Goal: Information Seeking & Learning: Learn about a topic

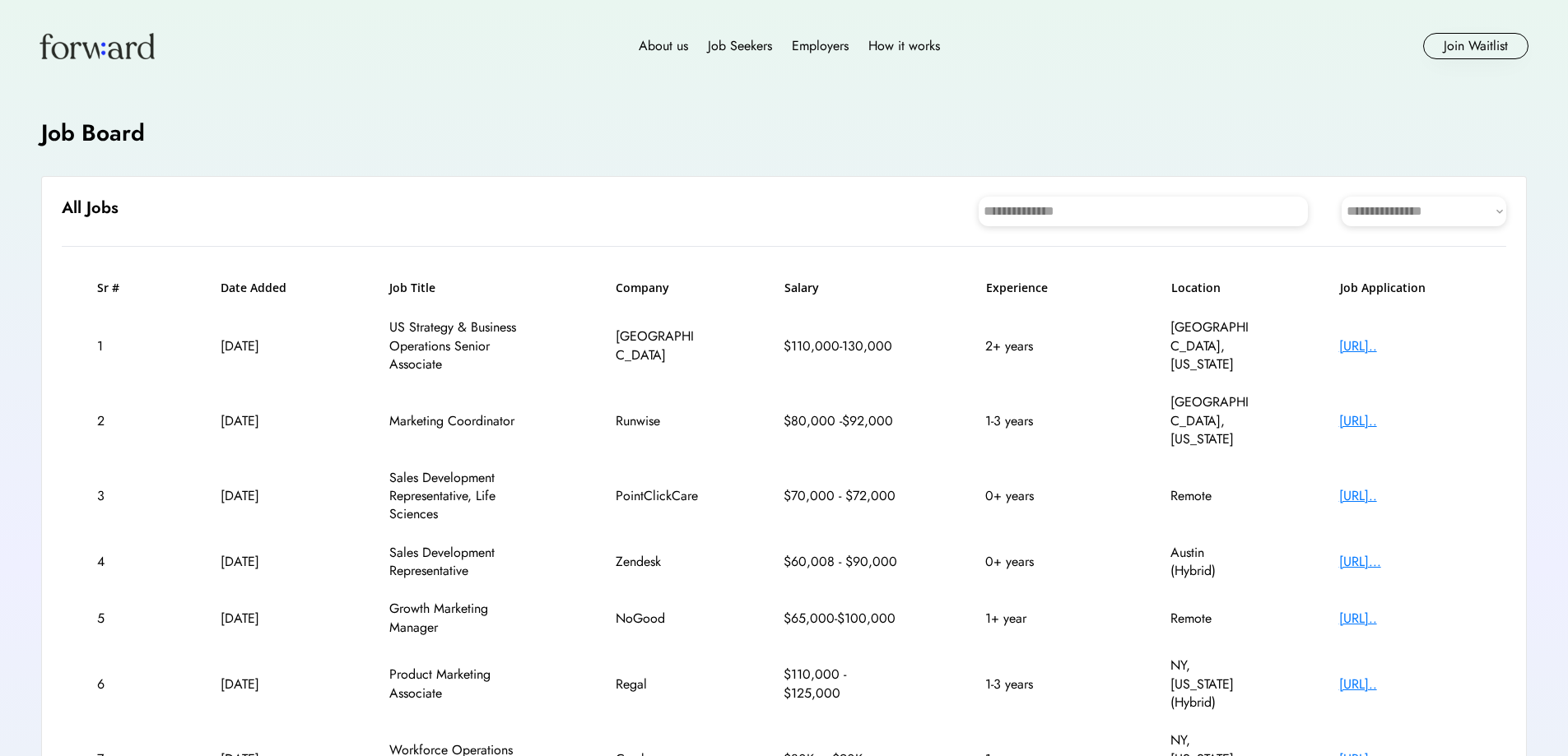
click at [1386, 221] on select "**********" at bounding box center [1423, 212] width 164 height 30
select select "********"
click at [1341, 197] on select "**********" at bounding box center [1423, 212] width 164 height 30
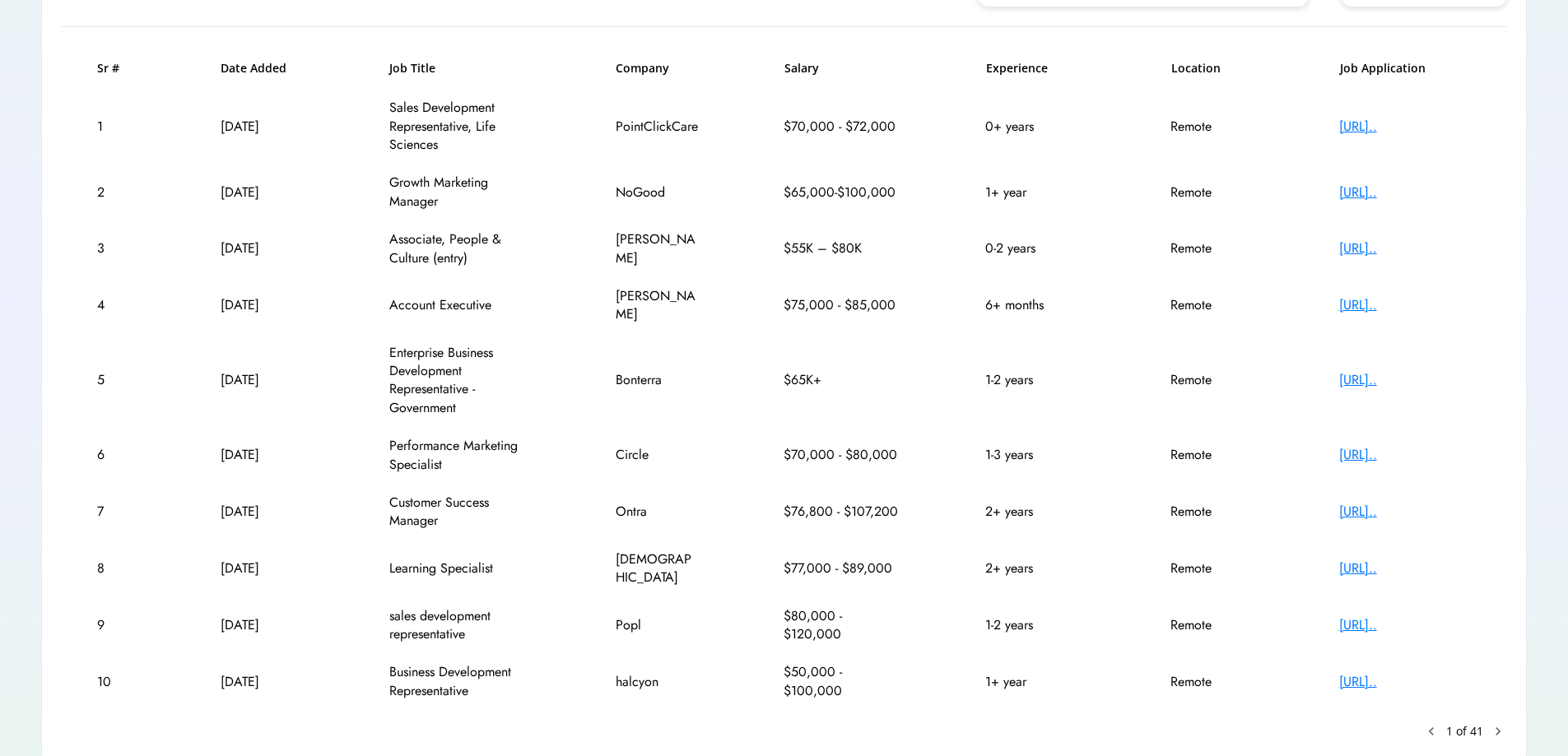
scroll to position [246, 0]
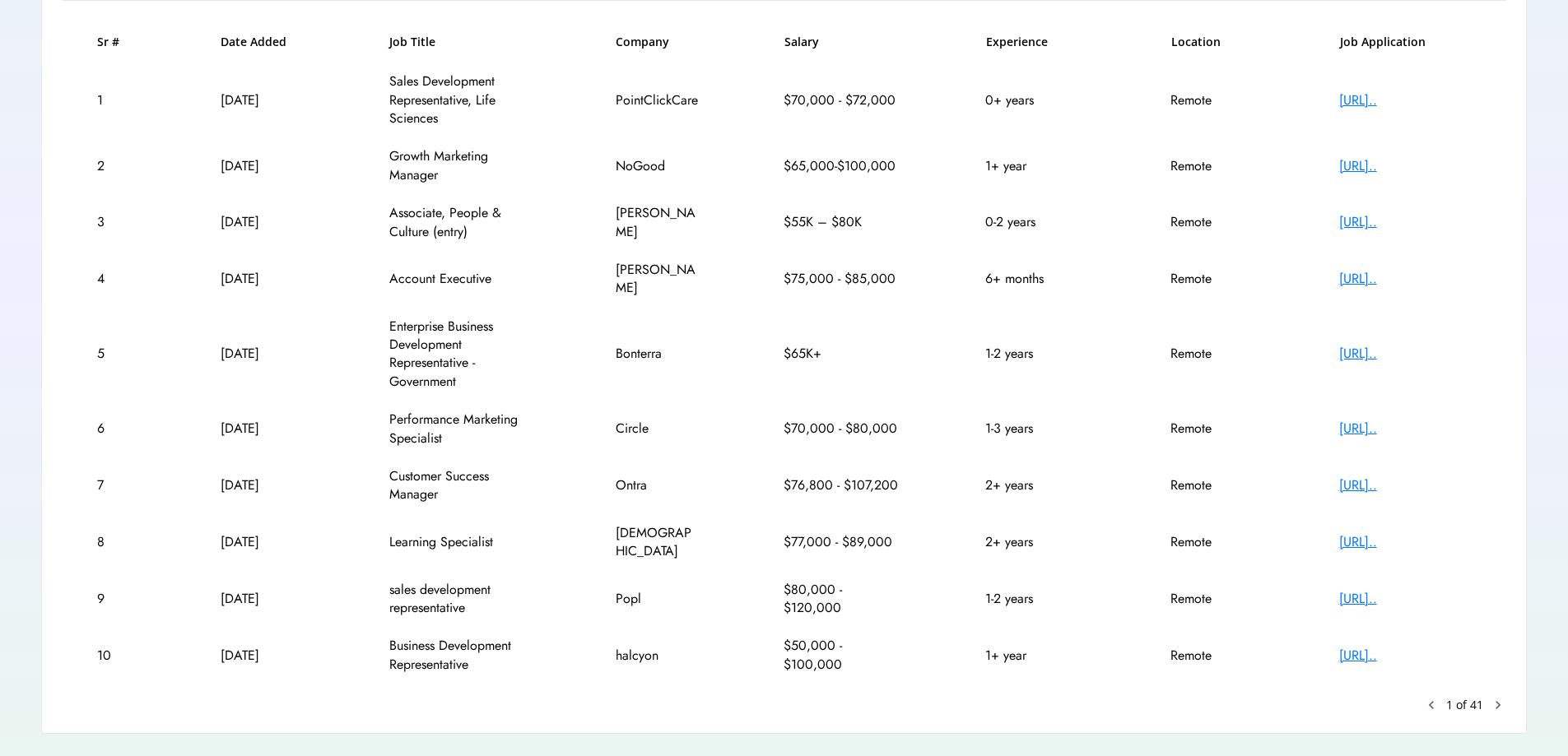
click at [1494, 697] on text "chevron_right" at bounding box center [1498, 705] width 17 height 17
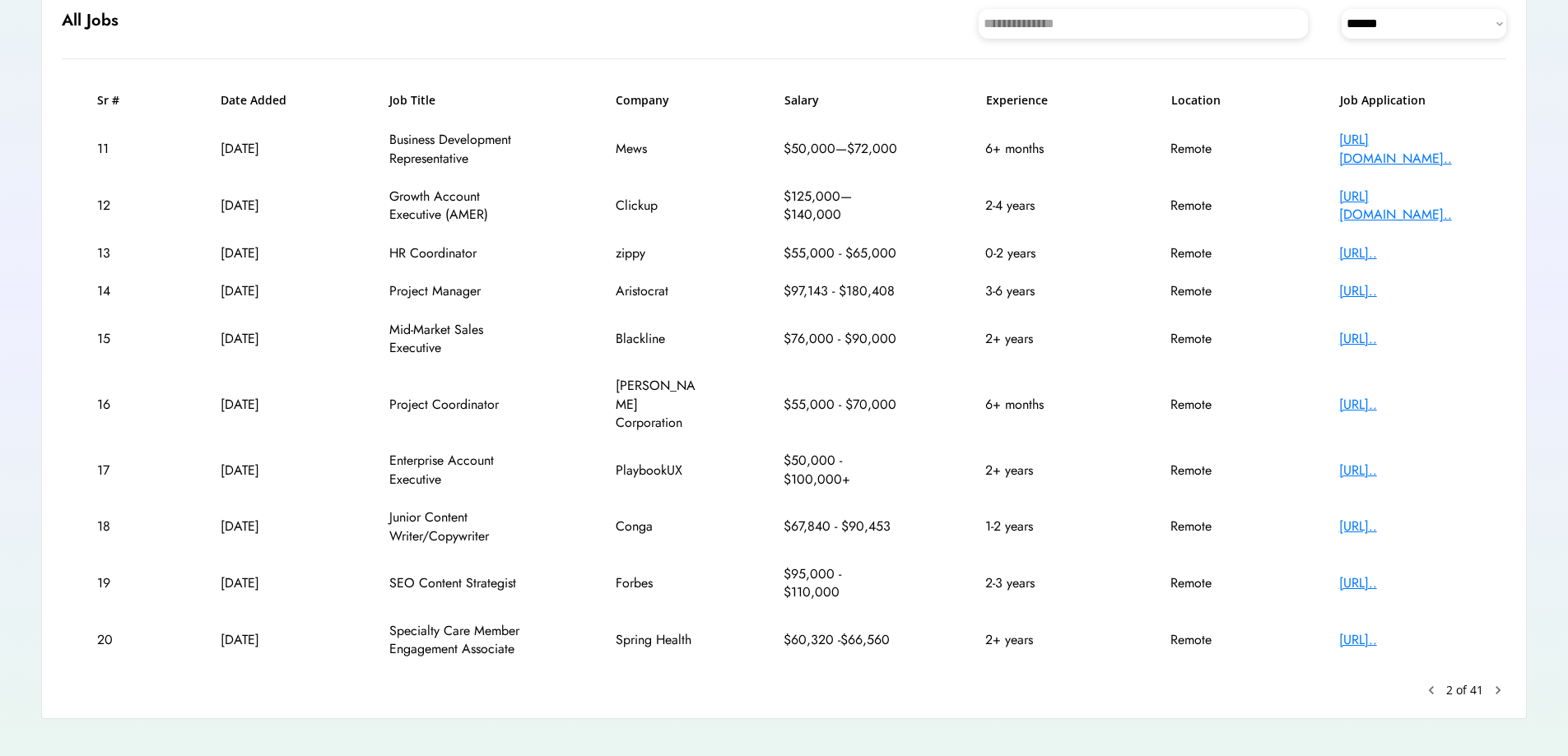
scroll to position [191, 0]
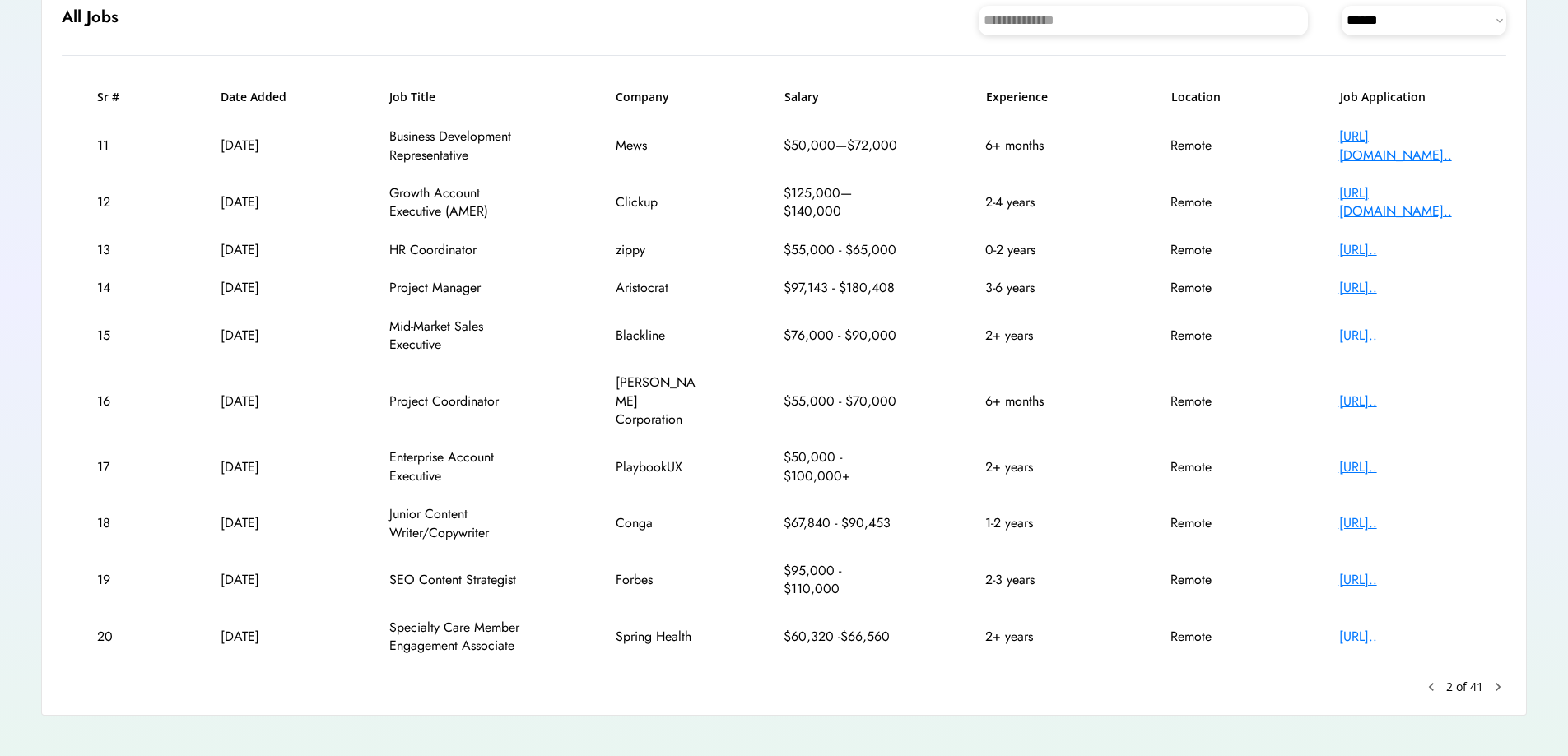
drag, startPoint x: 430, startPoint y: 391, endPoint x: 1402, endPoint y: 395, distance: 972.0
click at [1402, 395] on div "16 [DATE] Project Coordinator [PERSON_NAME] Corporation $55,000 - $70,000 6+ mo…" at bounding box center [784, 401] width 1445 height 75
click at [1403, 398] on div "[URL].." at bounding box center [1405, 402] width 132 height 18
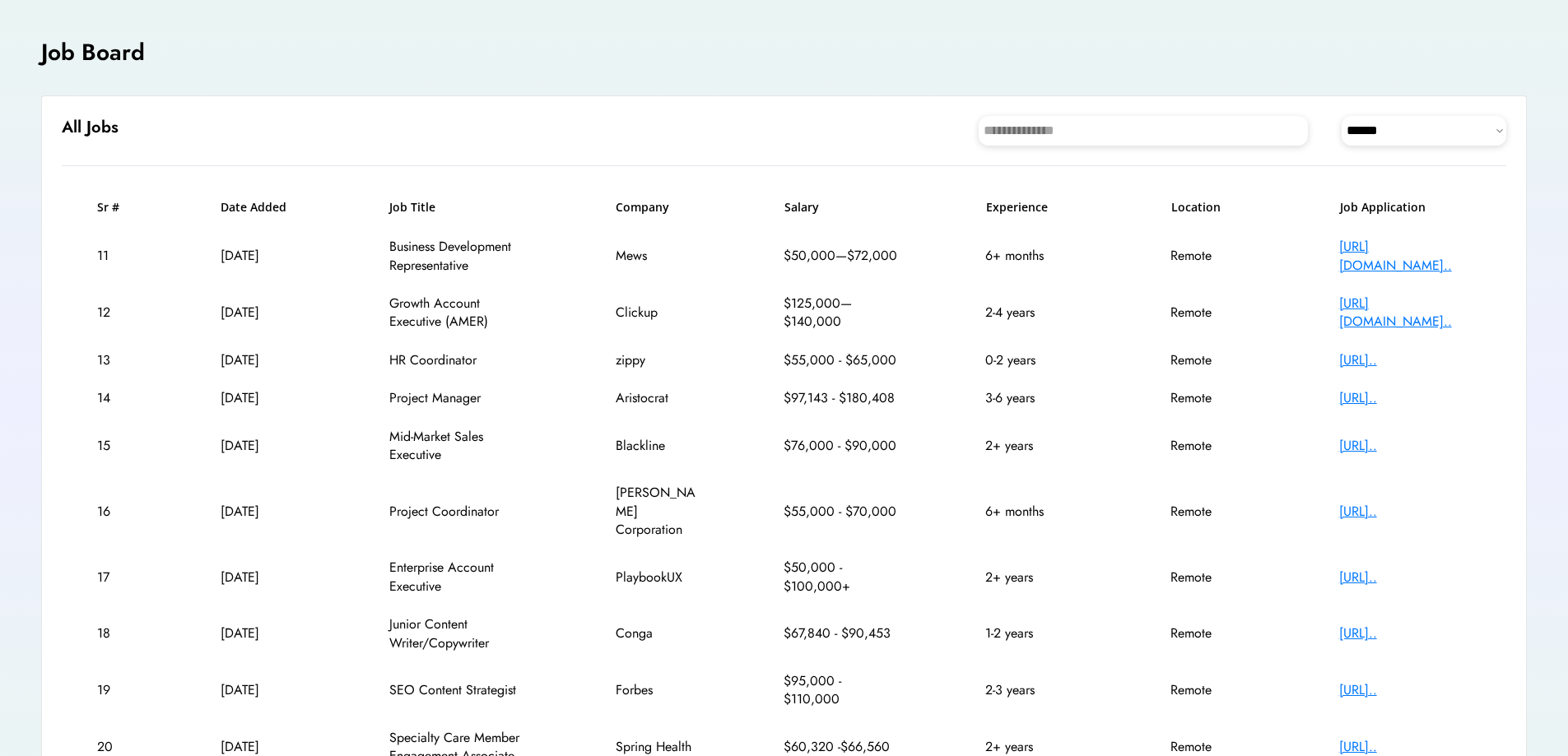
scroll to position [0, 0]
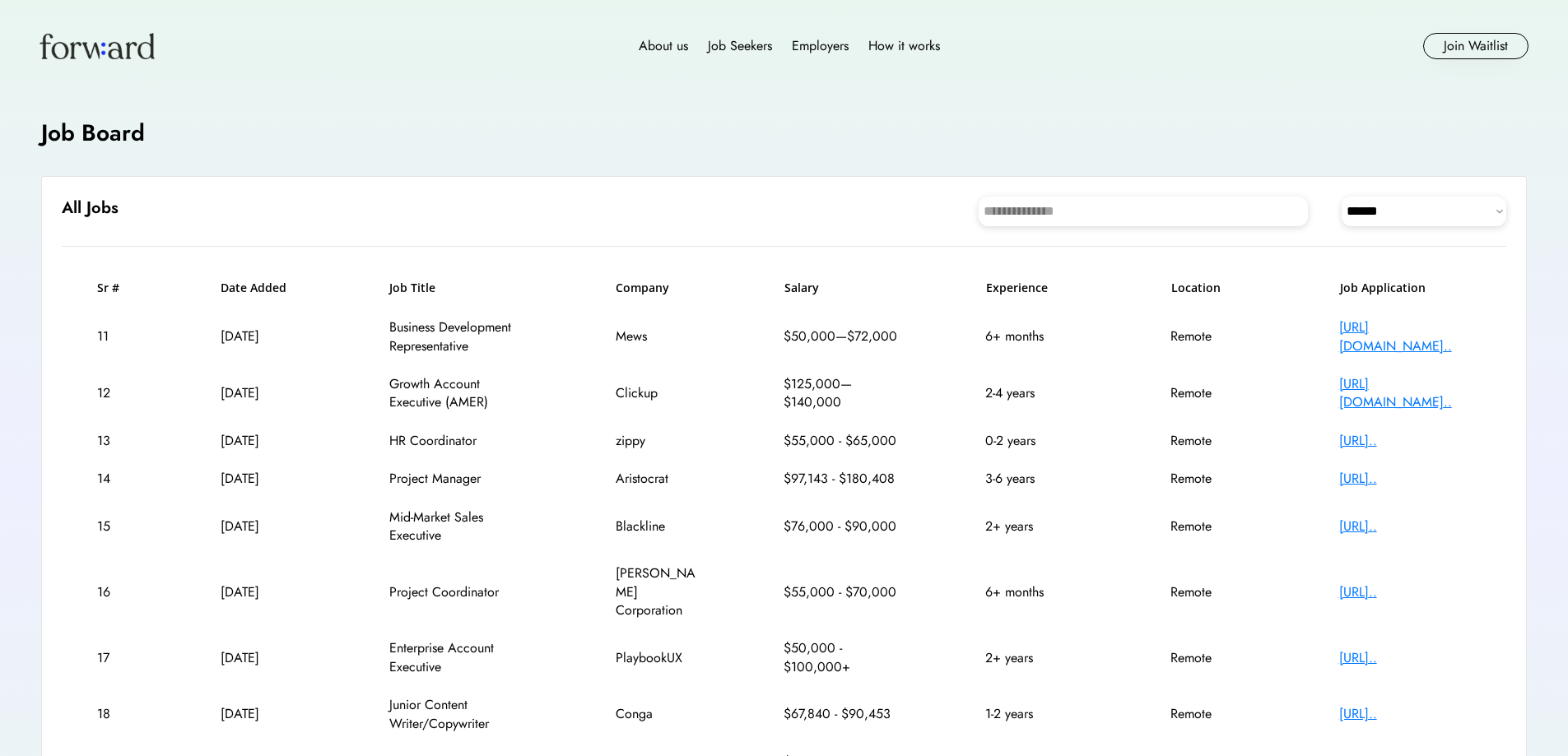
click at [1082, 218] on input "input" at bounding box center [1143, 212] width 329 height 30
type input "*"
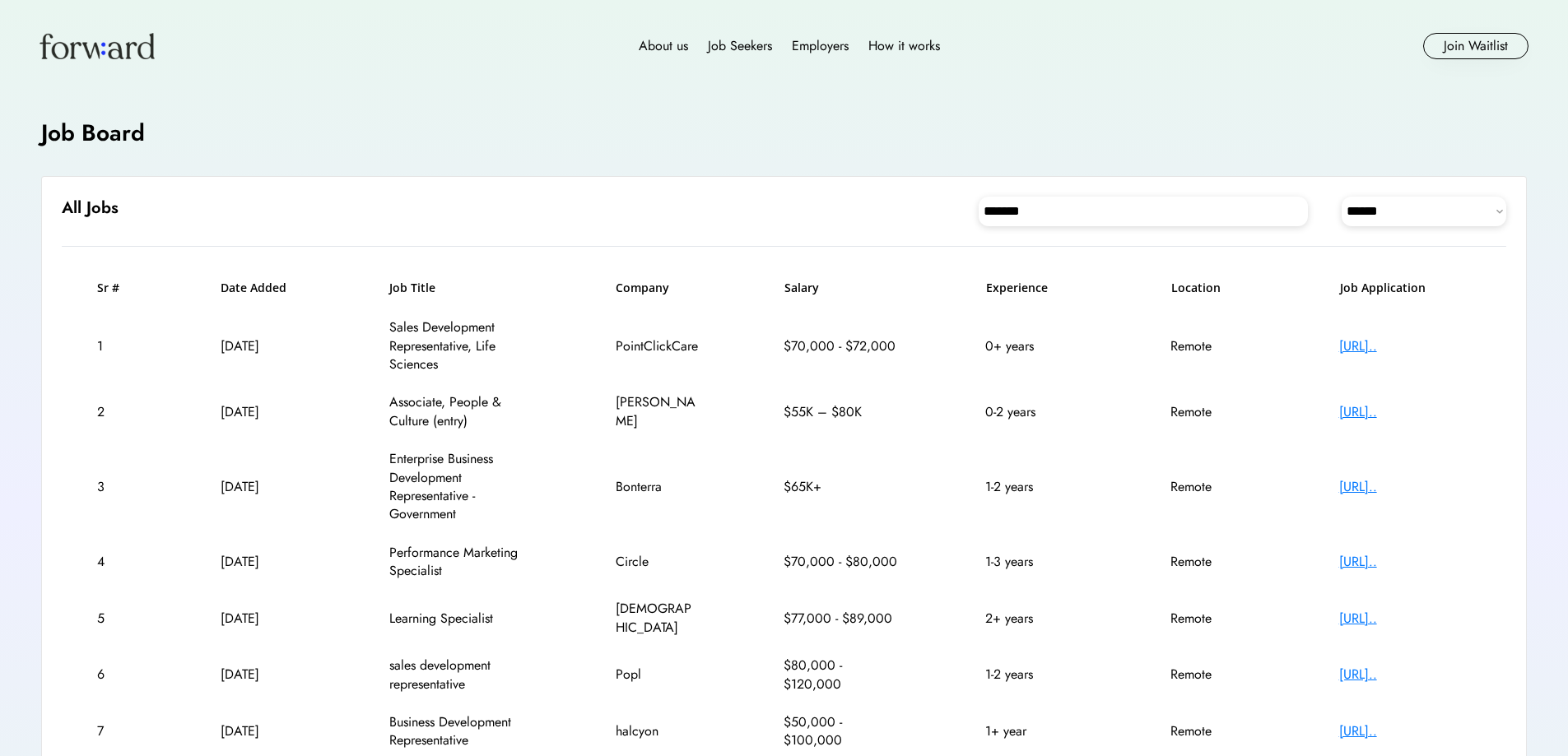
type input "*******"
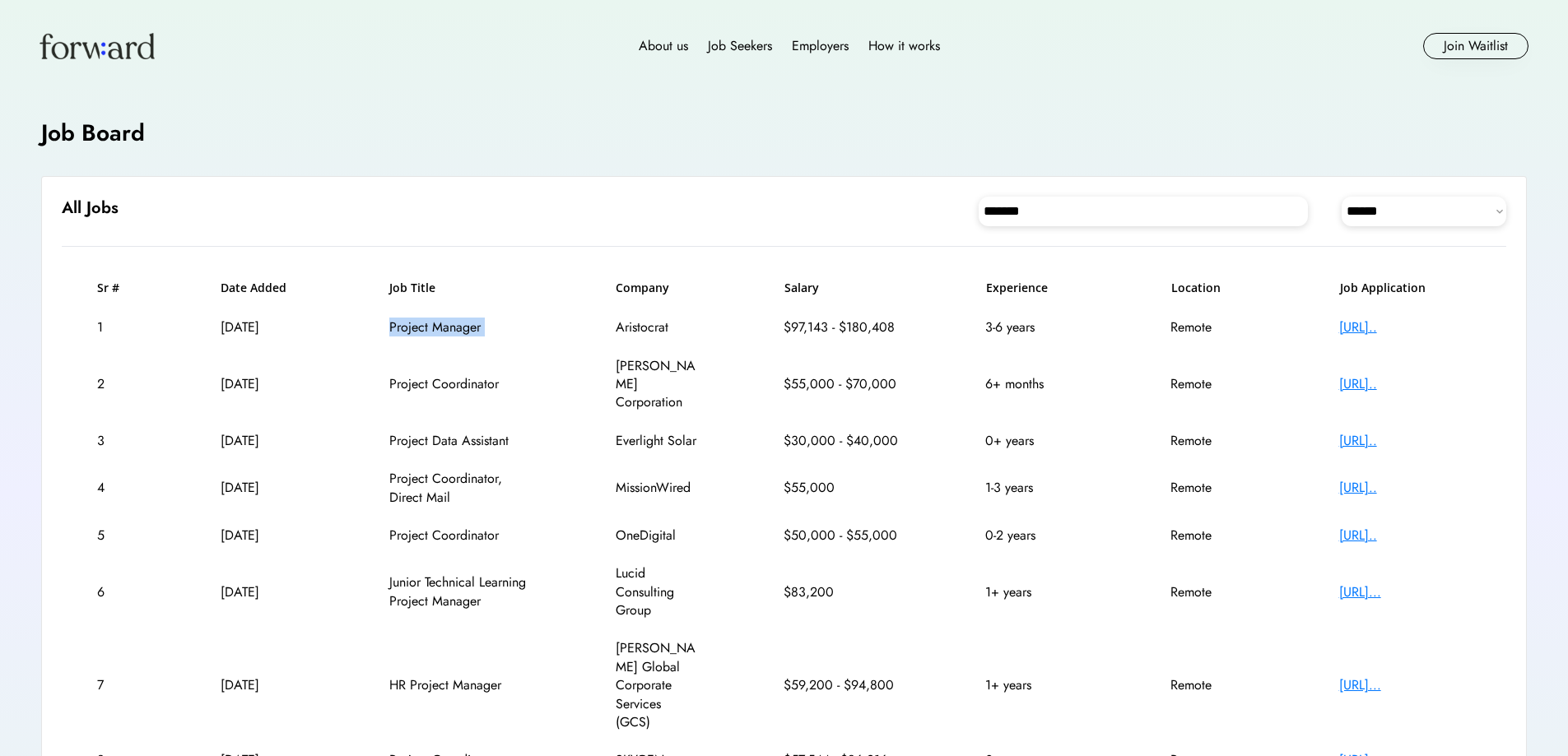
drag, startPoint x: 488, startPoint y: 324, endPoint x: 604, endPoint y: 324, distance: 116.0
click at [604, 324] on div "1 [DATE] Project Manager Aristocrat $97,143 - $180,408 3-6 years Remote [URL].." at bounding box center [784, 327] width 1445 height 38
click at [554, 344] on div "1 [DATE] Project Manager Aristocrat $97,143 - $180,408 3-6 years Remote [URL].." at bounding box center [784, 327] width 1445 height 38
drag, startPoint x: 412, startPoint y: 375, endPoint x: 1383, endPoint y: 383, distance: 971.0
click at [1383, 383] on div "2 [DATE] Project Coordinator [PERSON_NAME] Corporation $55,000 - $70,000 6+ mon…" at bounding box center [784, 385] width 1445 height 75
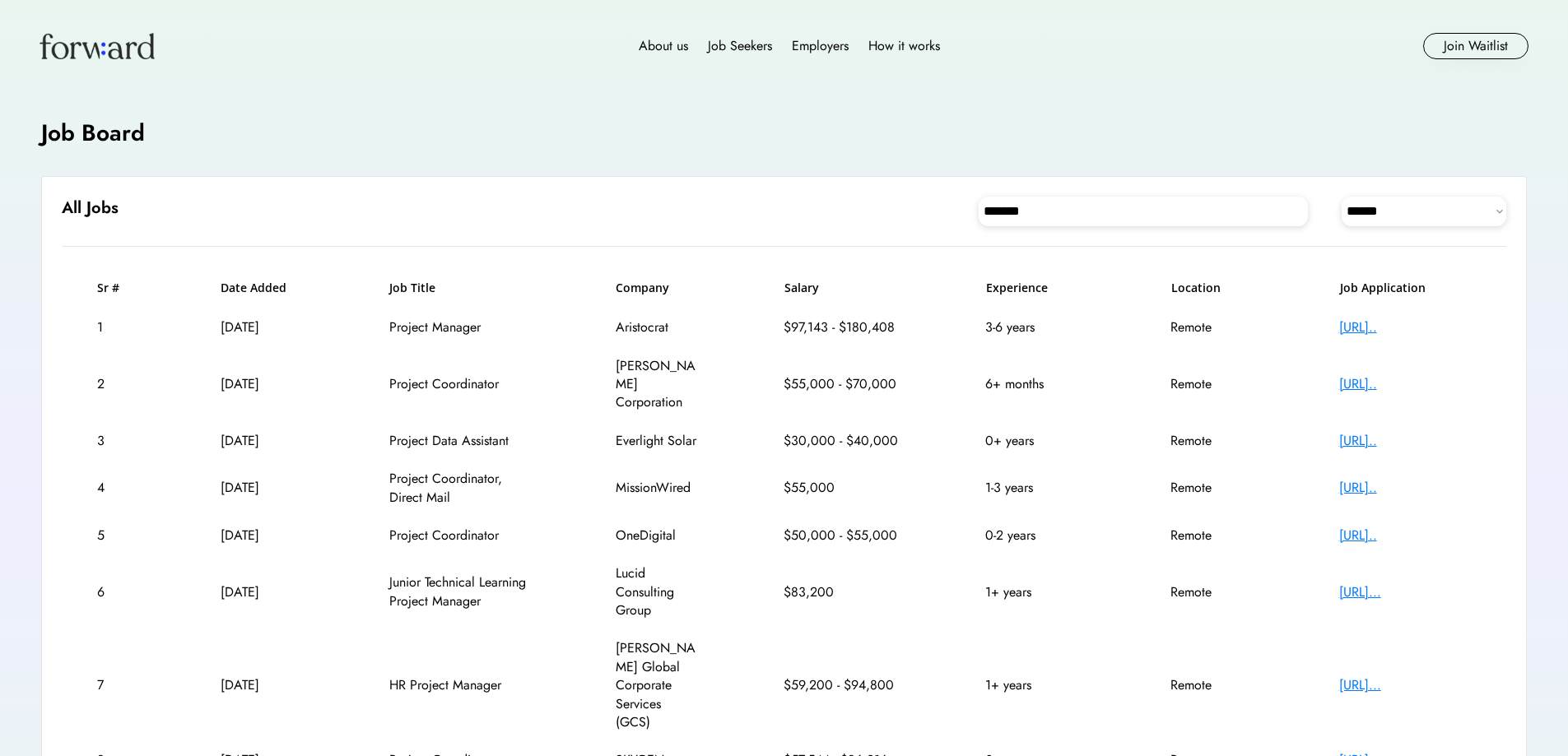
click at [670, 398] on div "2 [DATE] Project Coordinator [PERSON_NAME] Corporation $55,000 - $70,000 6+ mon…" at bounding box center [784, 385] width 1445 height 75
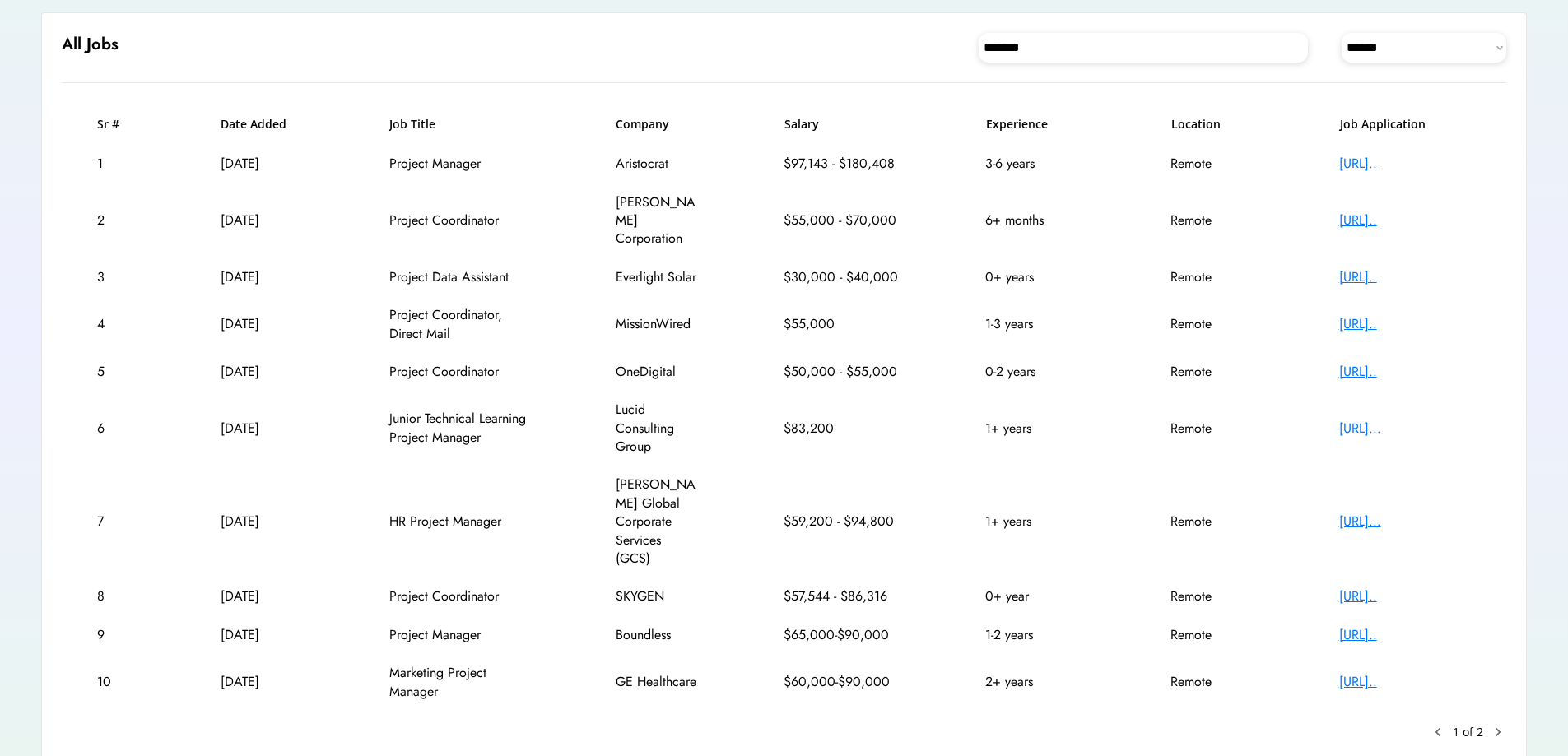
scroll to position [164, 0]
drag, startPoint x: 389, startPoint y: 291, endPoint x: 1301, endPoint y: 319, distance: 912.4
click at [1301, 319] on div "4 [DATE] Project Coordinator, Direct Mail MissionWired $55,000 1-3 years Remote…" at bounding box center [784, 323] width 1445 height 57
drag, startPoint x: 1388, startPoint y: 312, endPoint x: 1419, endPoint y: 308, distance: 31.3
drag, startPoint x: 1419, startPoint y: 308, endPoint x: 1485, endPoint y: 323, distance: 67.7
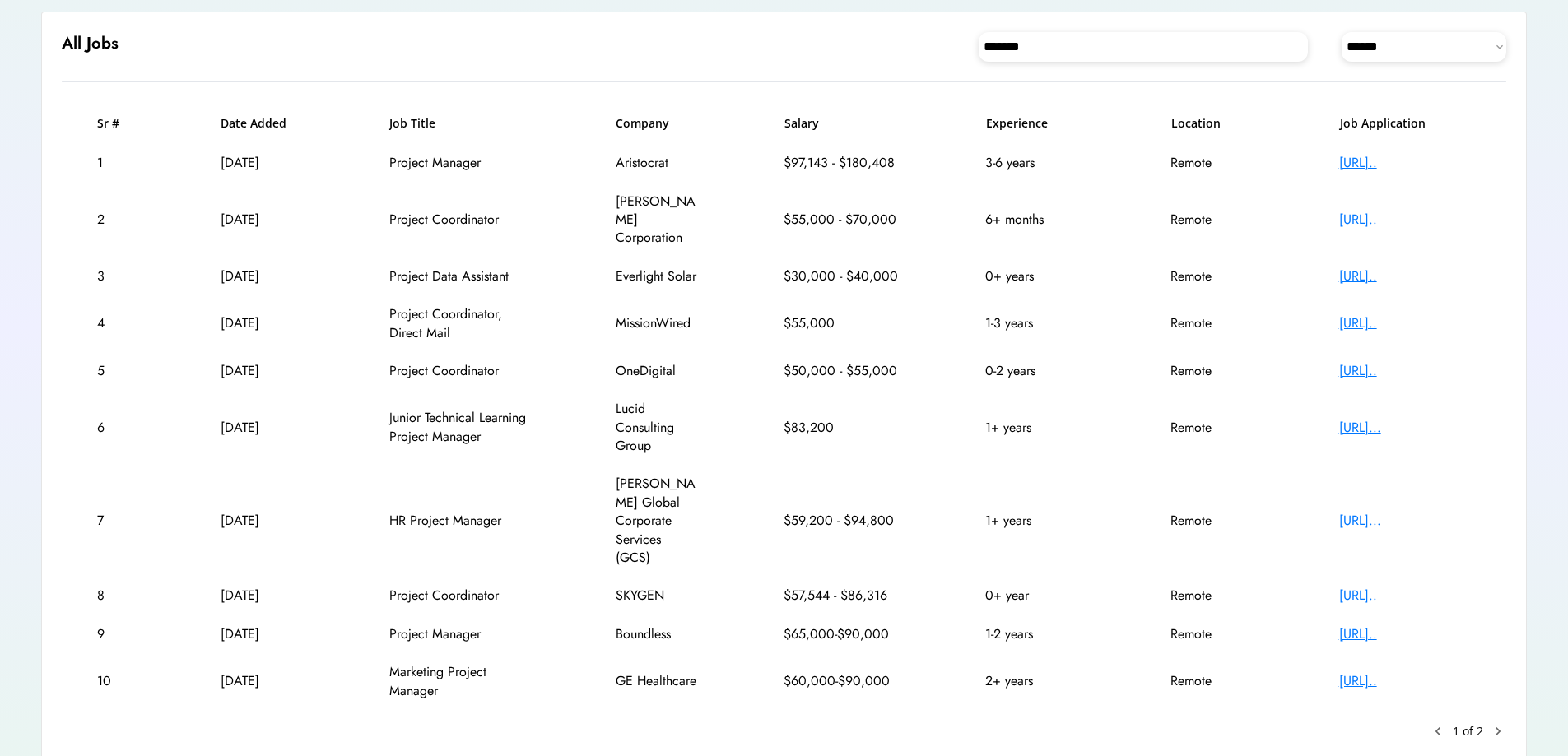
click at [1494, 325] on div "4 [DATE] Project Coordinator, Direct Mail MissionWired $55,000 1-3 years Remote…" at bounding box center [784, 323] width 1445 height 57
click at [1415, 314] on div "[URL].." at bounding box center [1405, 323] width 132 height 18
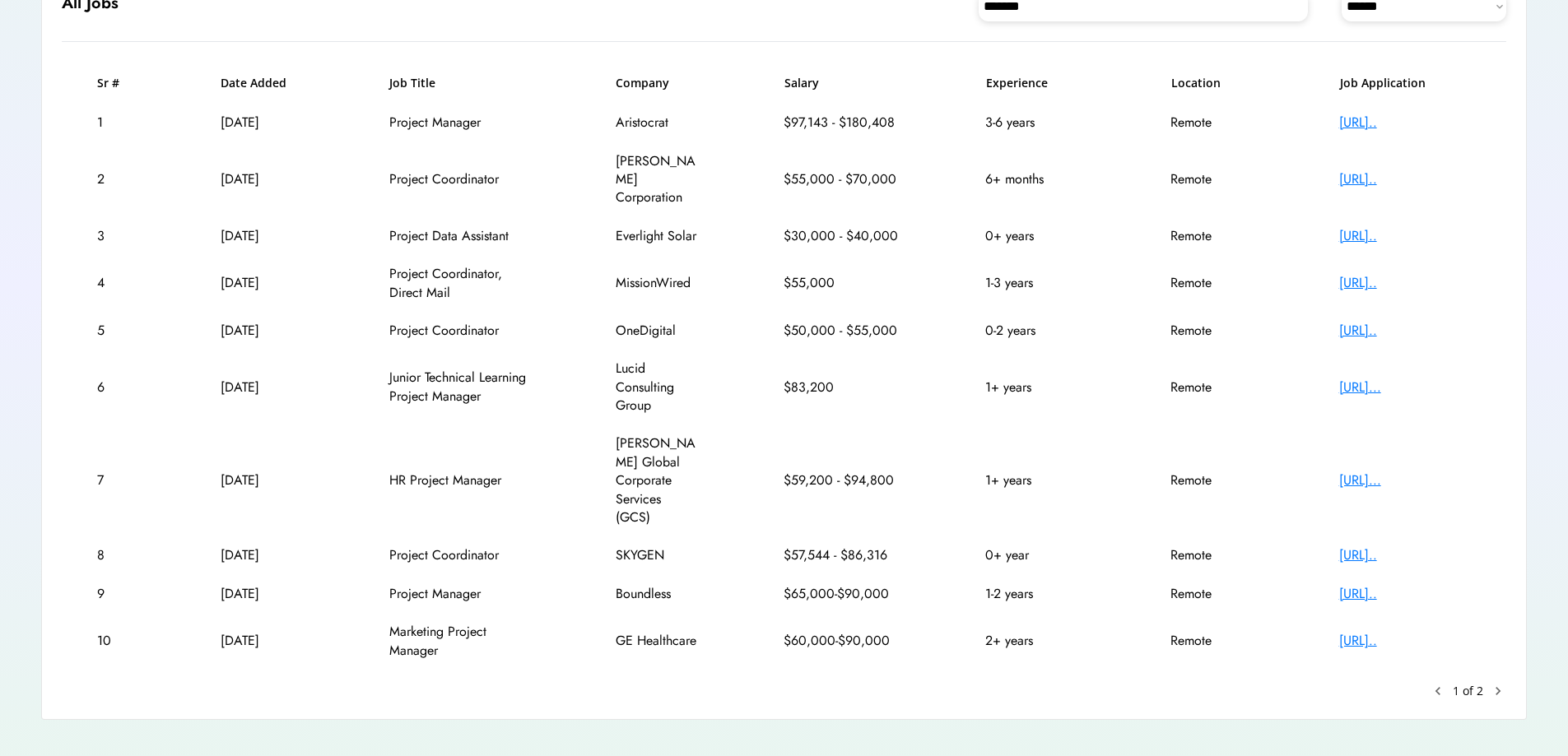
scroll to position [228, 0]
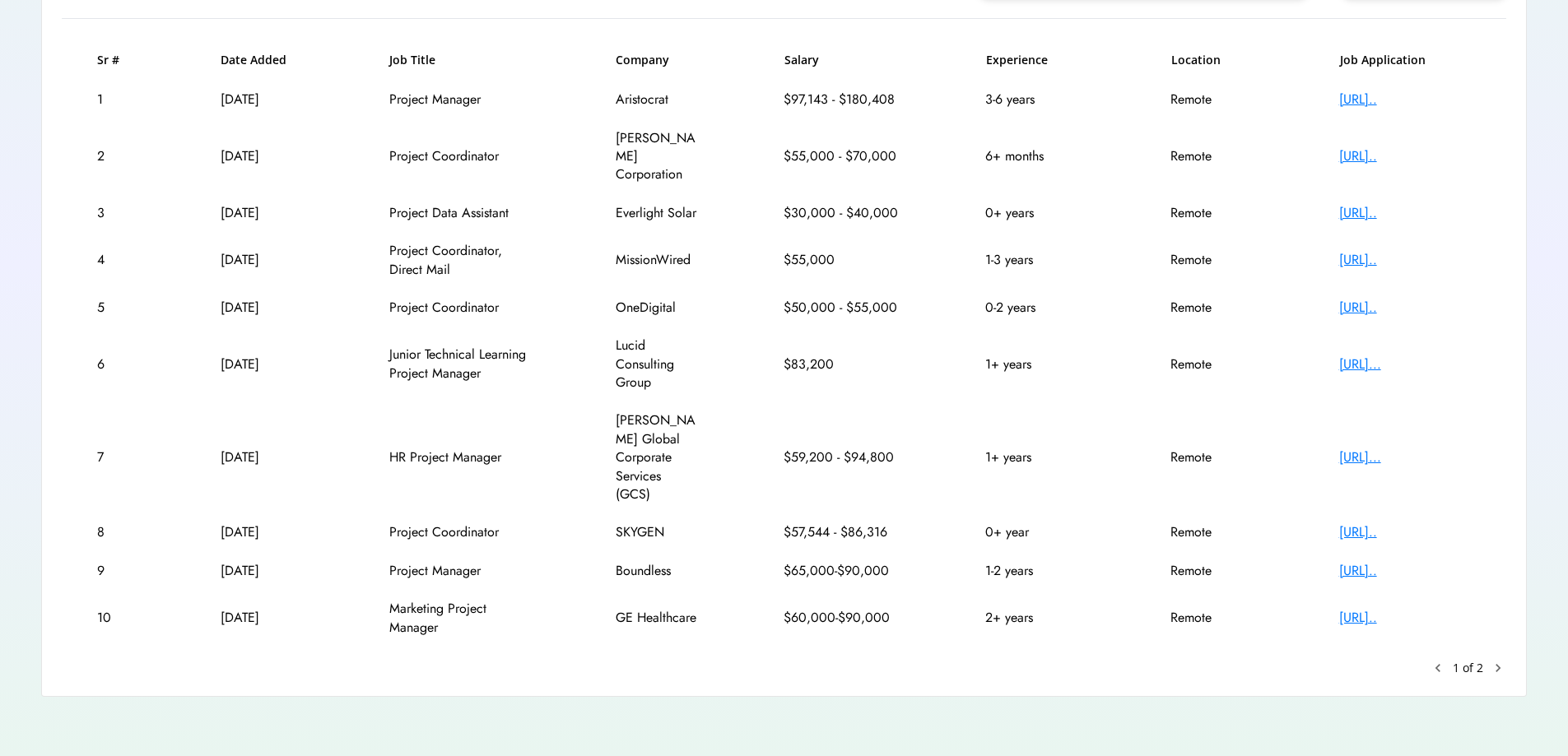
click at [1454, 523] on div "[URL].." at bounding box center [1405, 533] width 132 height 18
click at [1500, 667] on text "chevron_right" at bounding box center [1498, 668] width 17 height 17
click at [1494, 670] on text "chevron_right" at bounding box center [1498, 668] width 17 height 17
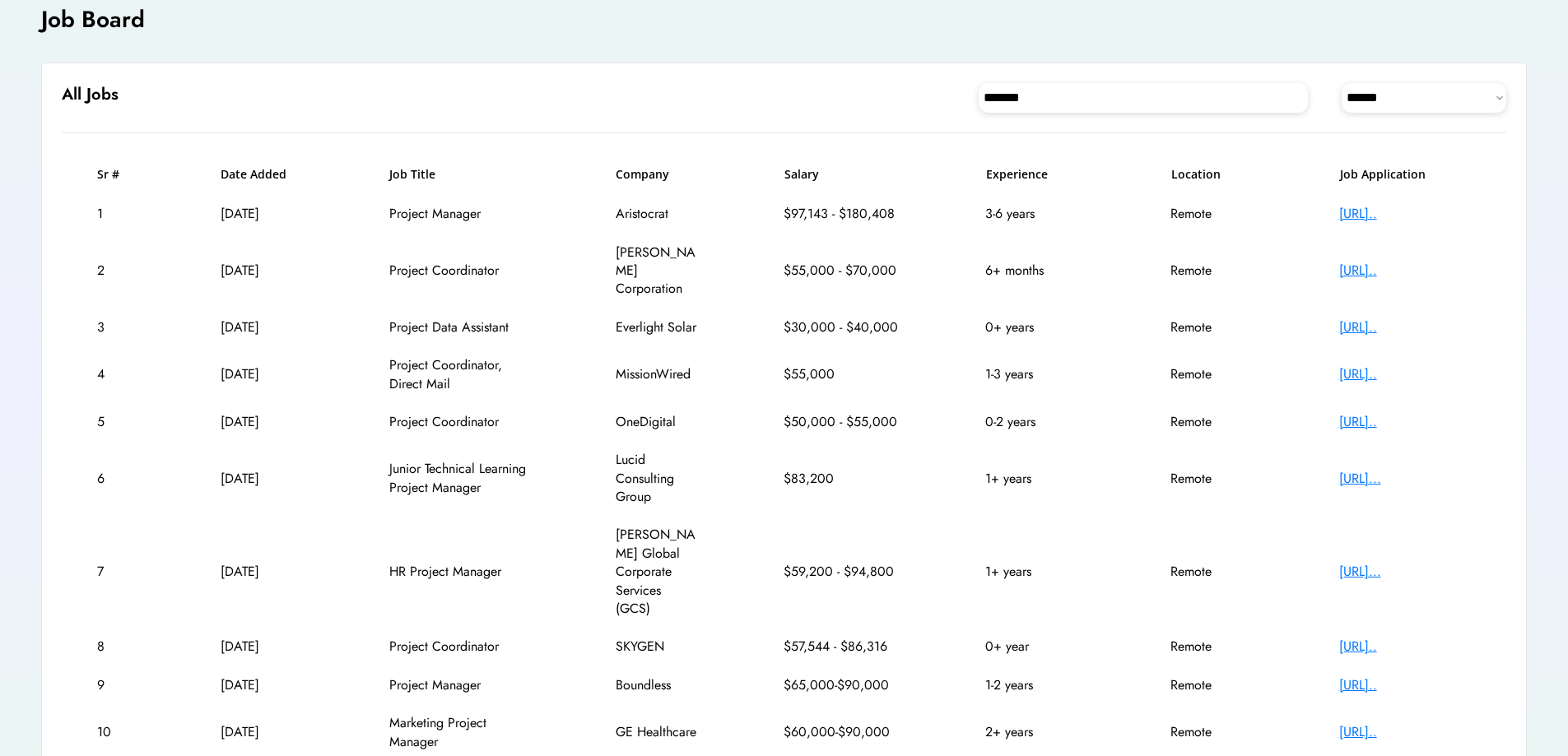
scroll to position [104, 0]
